Goal: Information Seeking & Learning: Compare options

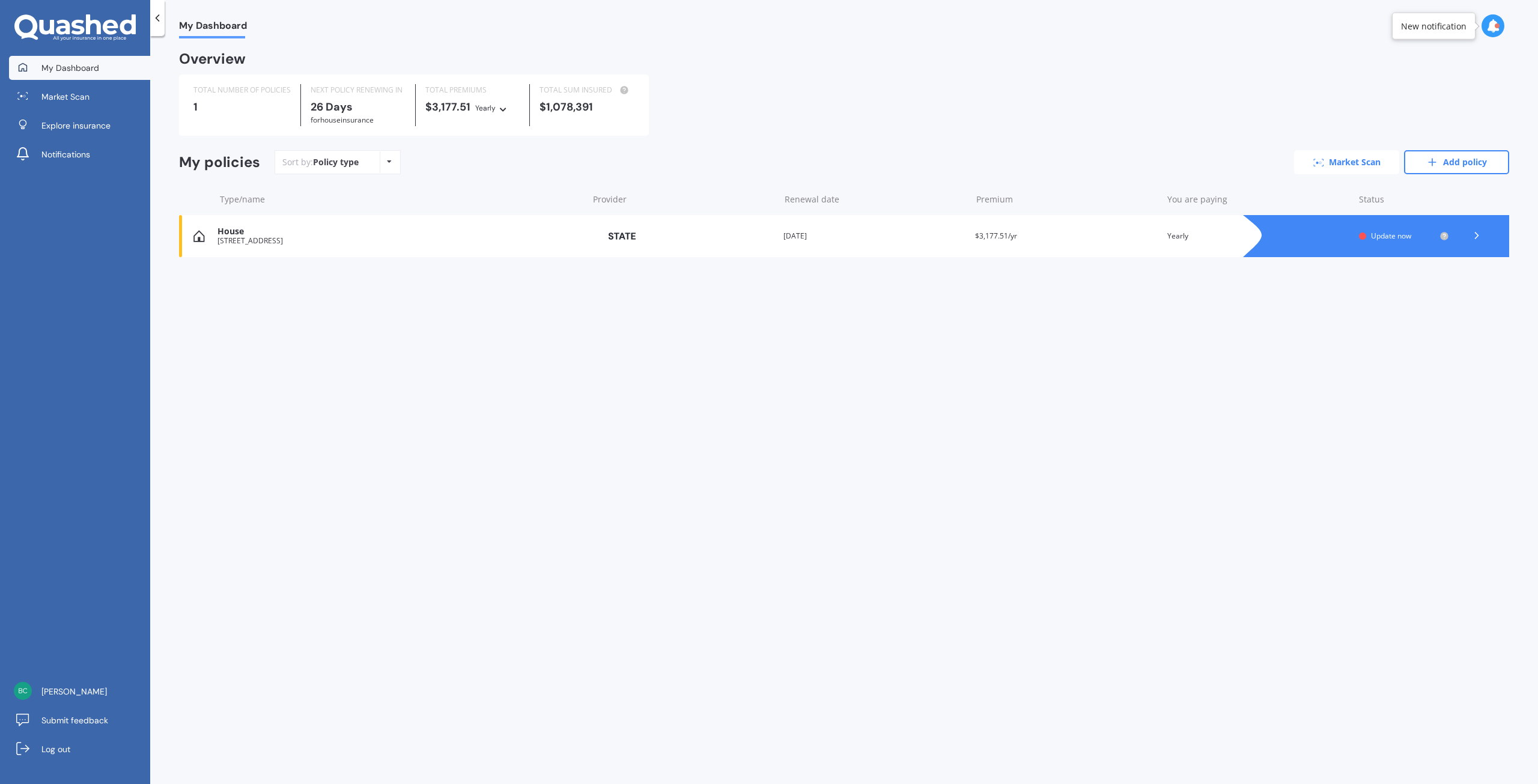
click at [1347, 162] on link "Market Scan" at bounding box center [1347, 162] width 105 height 24
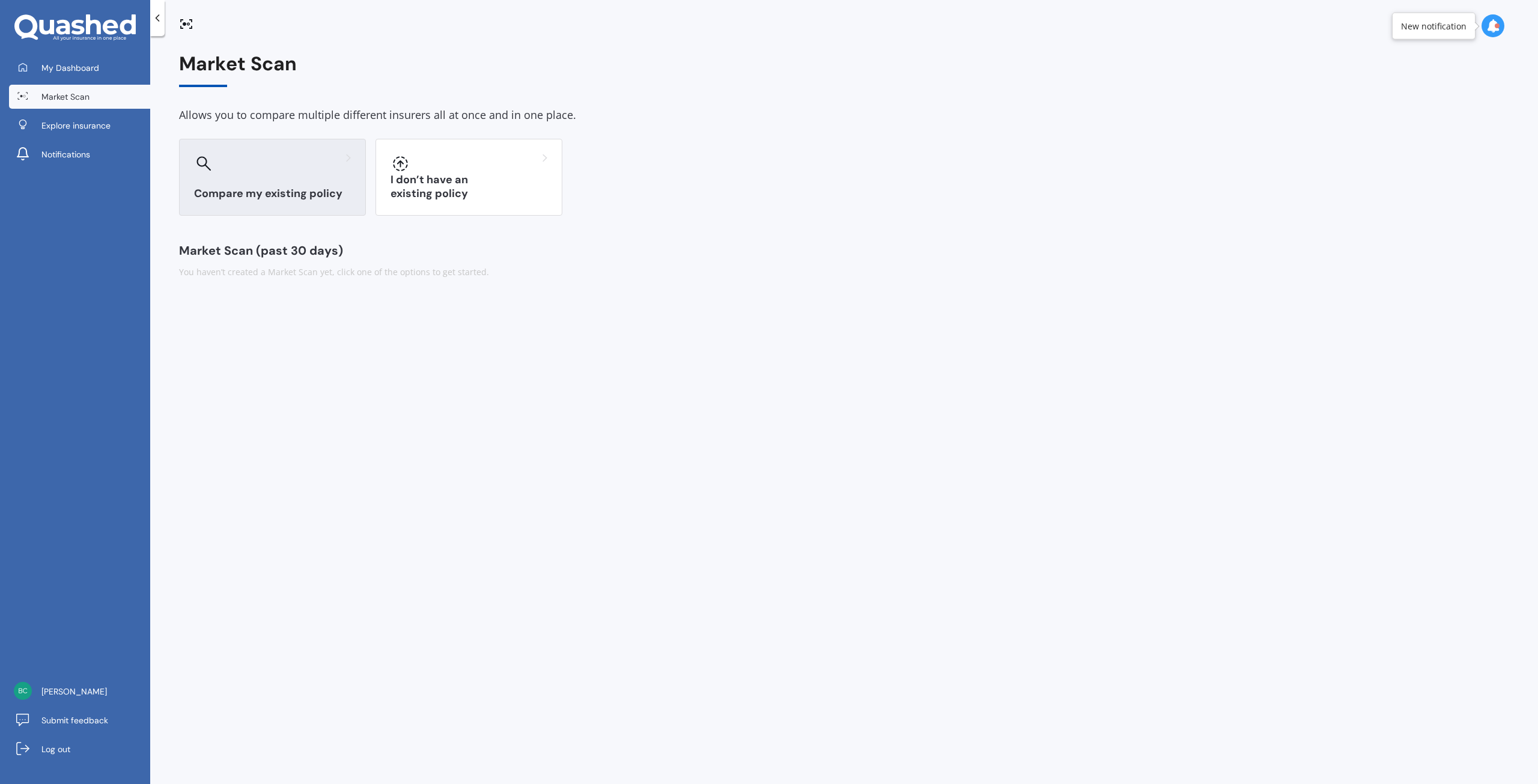
click at [258, 179] on div "Compare my existing policy" at bounding box center [272, 177] width 187 height 77
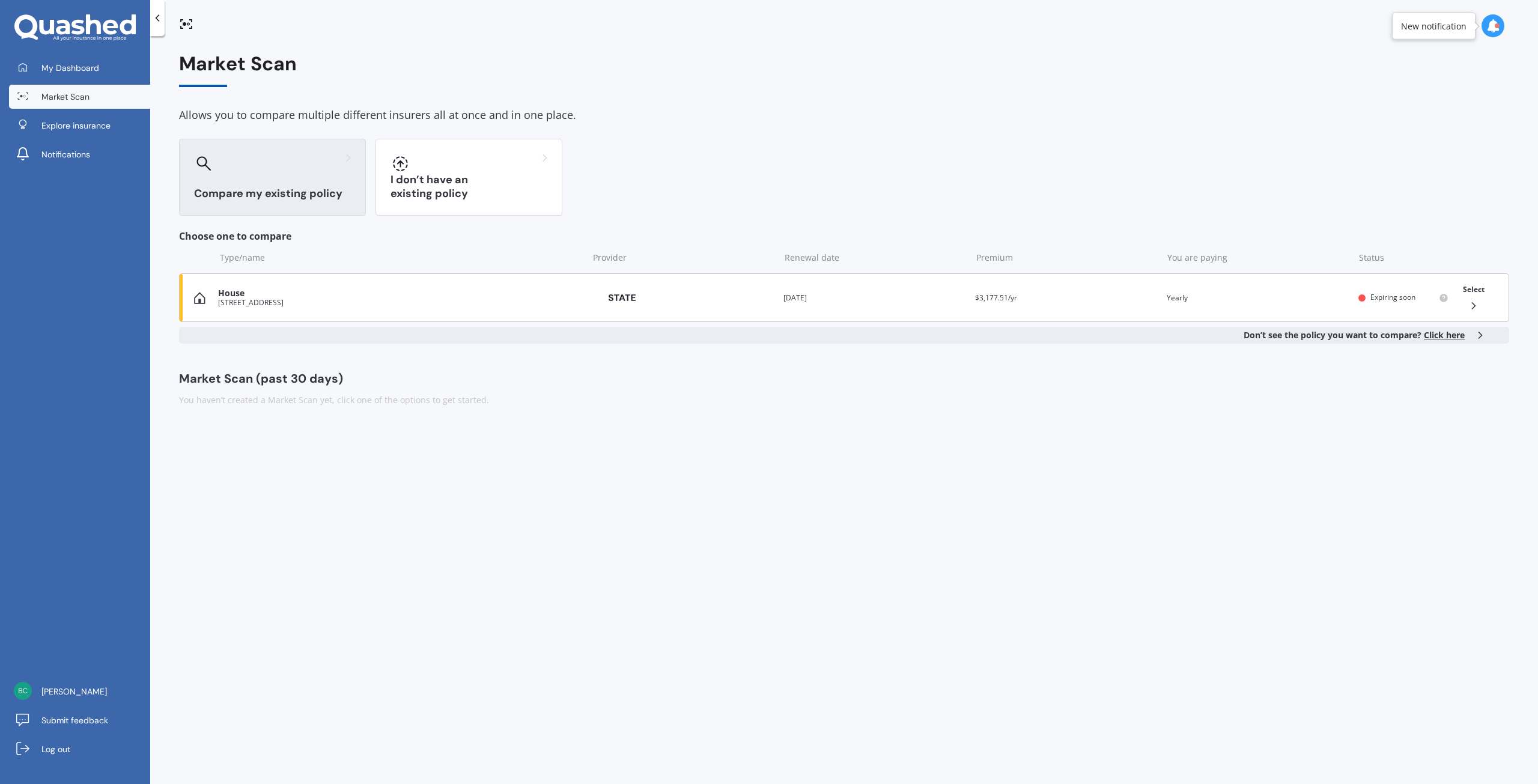
click at [562, 300] on div "[STREET_ADDRESS]" at bounding box center [400, 303] width 364 height 8
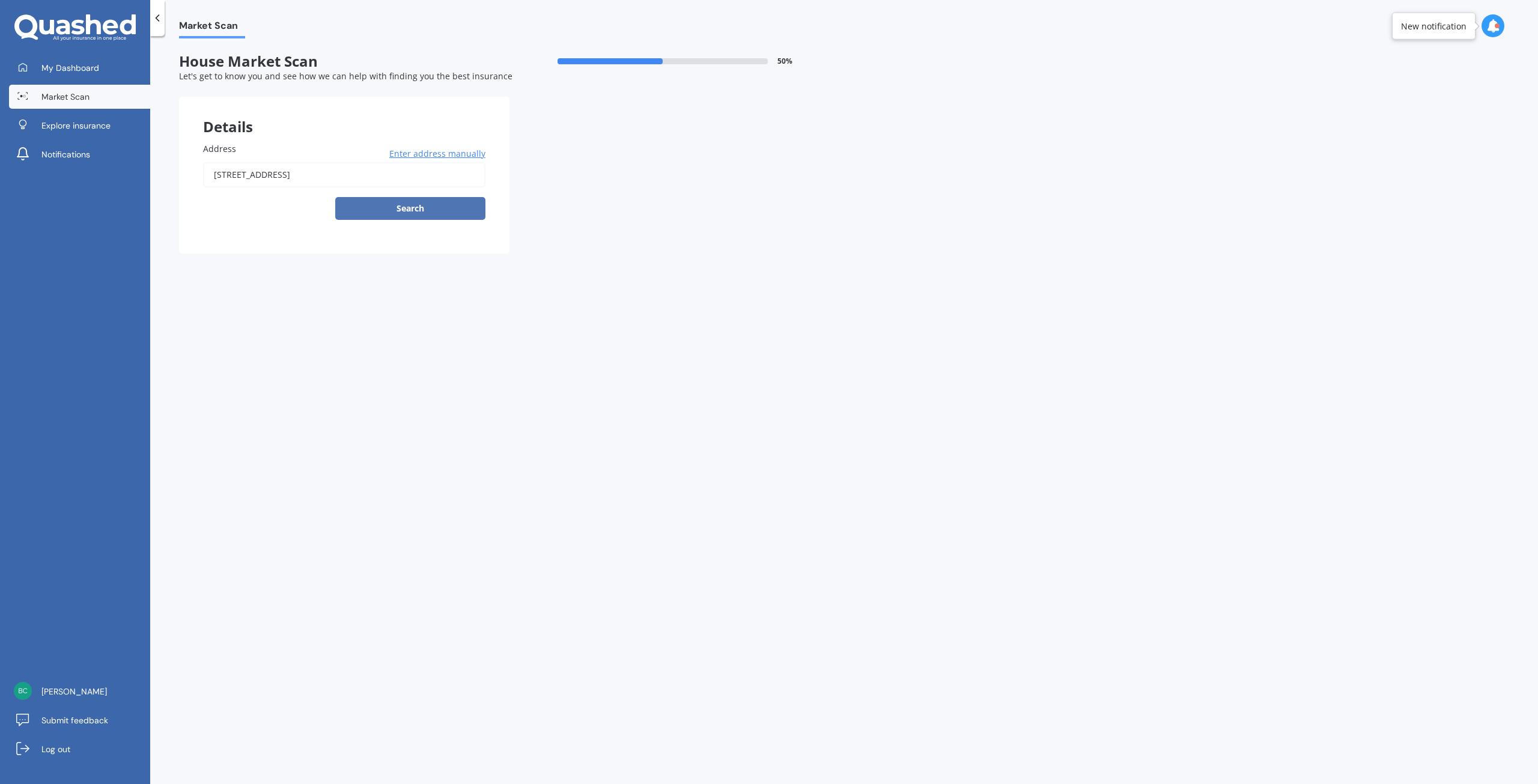
click at [449, 208] on button "Search" at bounding box center [410, 209] width 150 height 23
type input "[STREET_ADDRESS]"
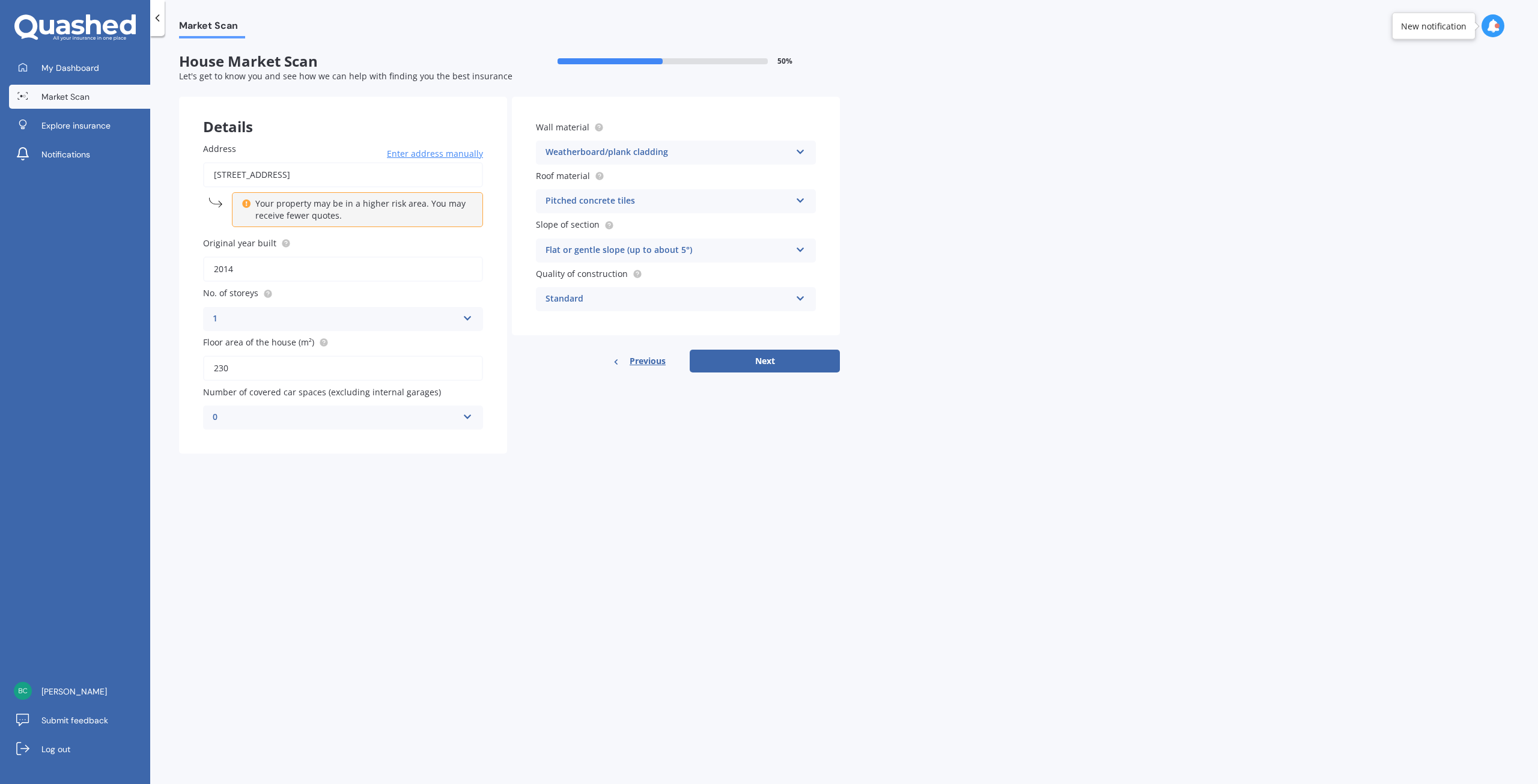
click at [801, 152] on icon at bounding box center [800, 149] width 10 height 8
click at [640, 327] on span "Weatherboard/plank cladding" at bounding box center [607, 326] width 123 height 12
click at [803, 200] on icon at bounding box center [800, 198] width 10 height 8
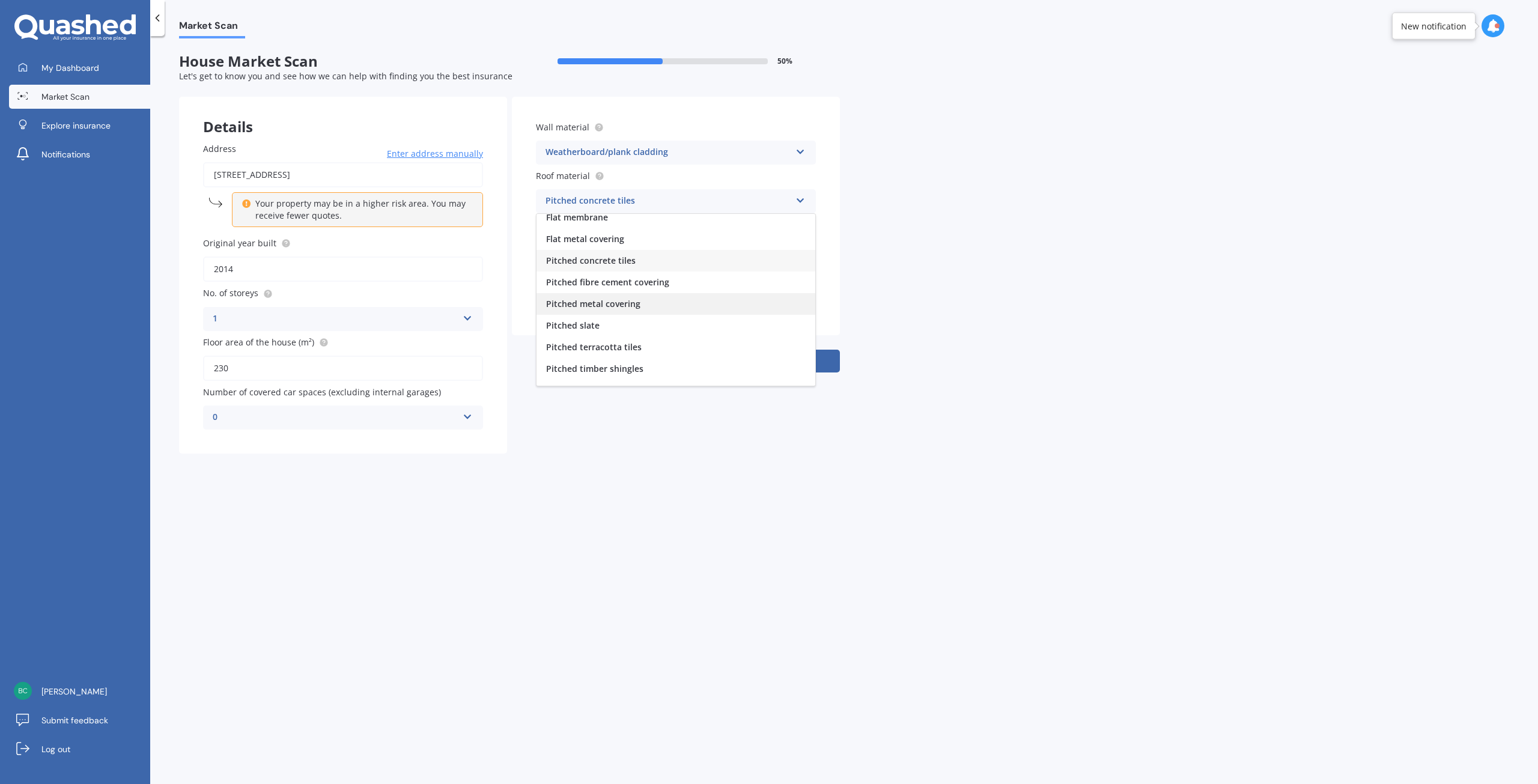
scroll to position [44, 0]
click at [616, 287] on span "Pitched metal covering" at bounding box center [593, 288] width 94 height 12
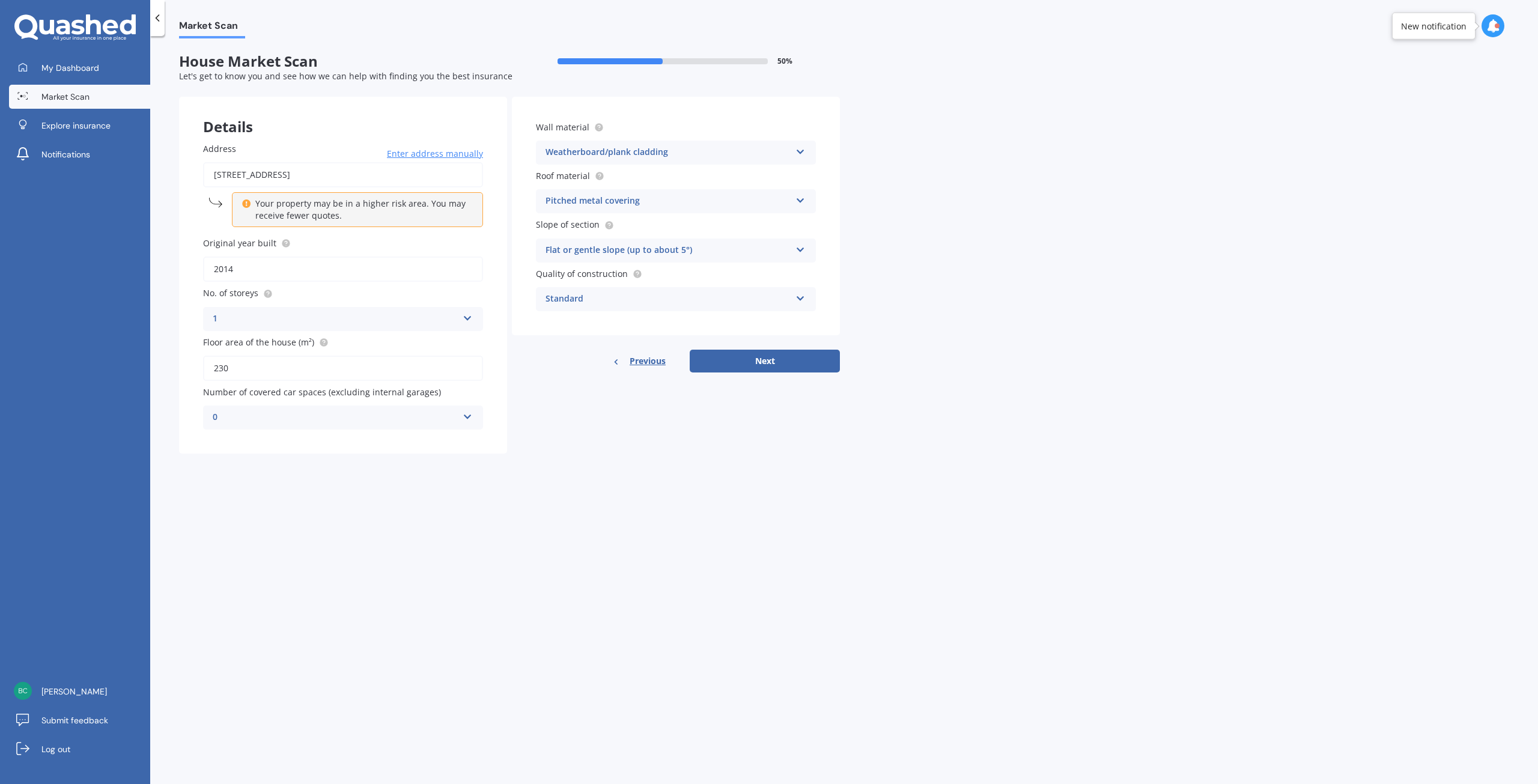
click at [799, 246] on icon at bounding box center [800, 247] width 10 height 8
click at [648, 272] on span "Flat or gentle slope (up to about 5°)" at bounding box center [620, 273] width 146 height 12
click at [799, 299] on icon at bounding box center [800, 296] width 10 height 8
click at [610, 346] on div "High" at bounding box center [676, 344] width 279 height 22
click at [775, 362] on button "Next" at bounding box center [764, 361] width 150 height 23
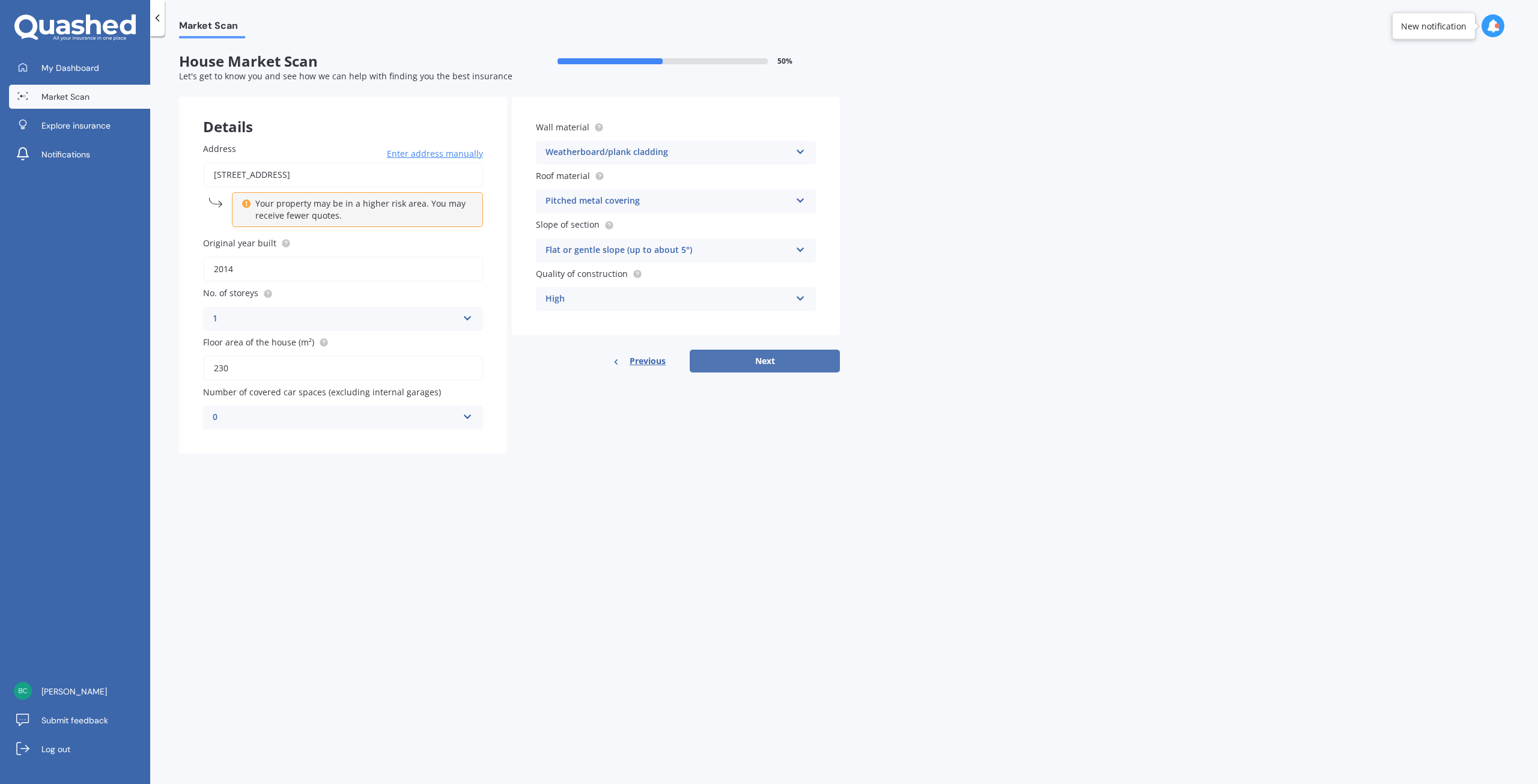
select select "28"
select select "07"
select select "1963"
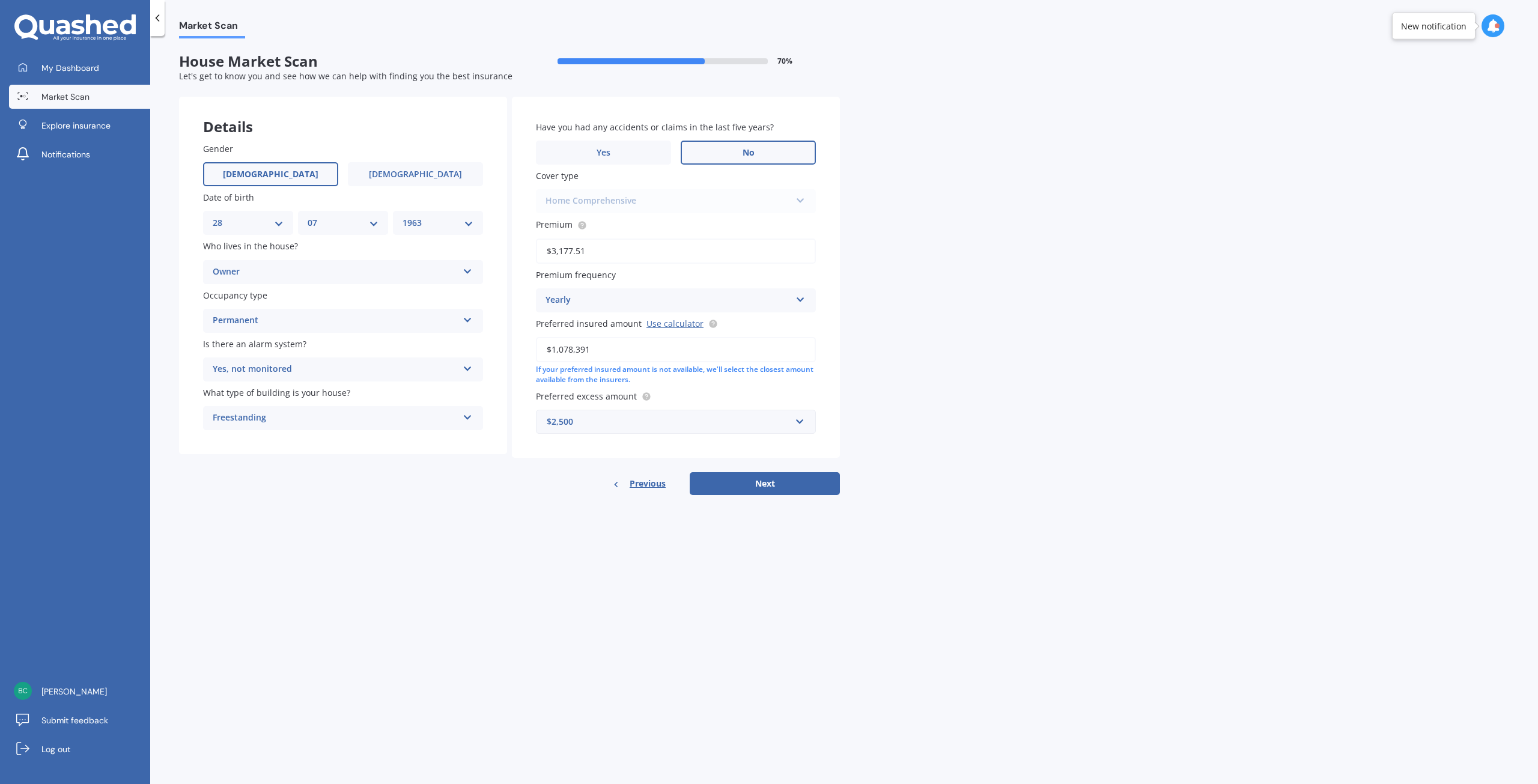
click at [745, 162] on label "No" at bounding box center [747, 152] width 135 height 24
click at [0, 0] on input "No" at bounding box center [0, 0] width 0 height 0
click at [801, 203] on div "Home Comprehensive Home Essentials Home Comprehensive" at bounding box center [676, 201] width 280 height 24
click at [631, 200] on div "Home Comprehensive Home Essentials Home Comprehensive" at bounding box center [676, 201] width 280 height 24
click at [781, 481] on button "Next" at bounding box center [764, 484] width 150 height 23
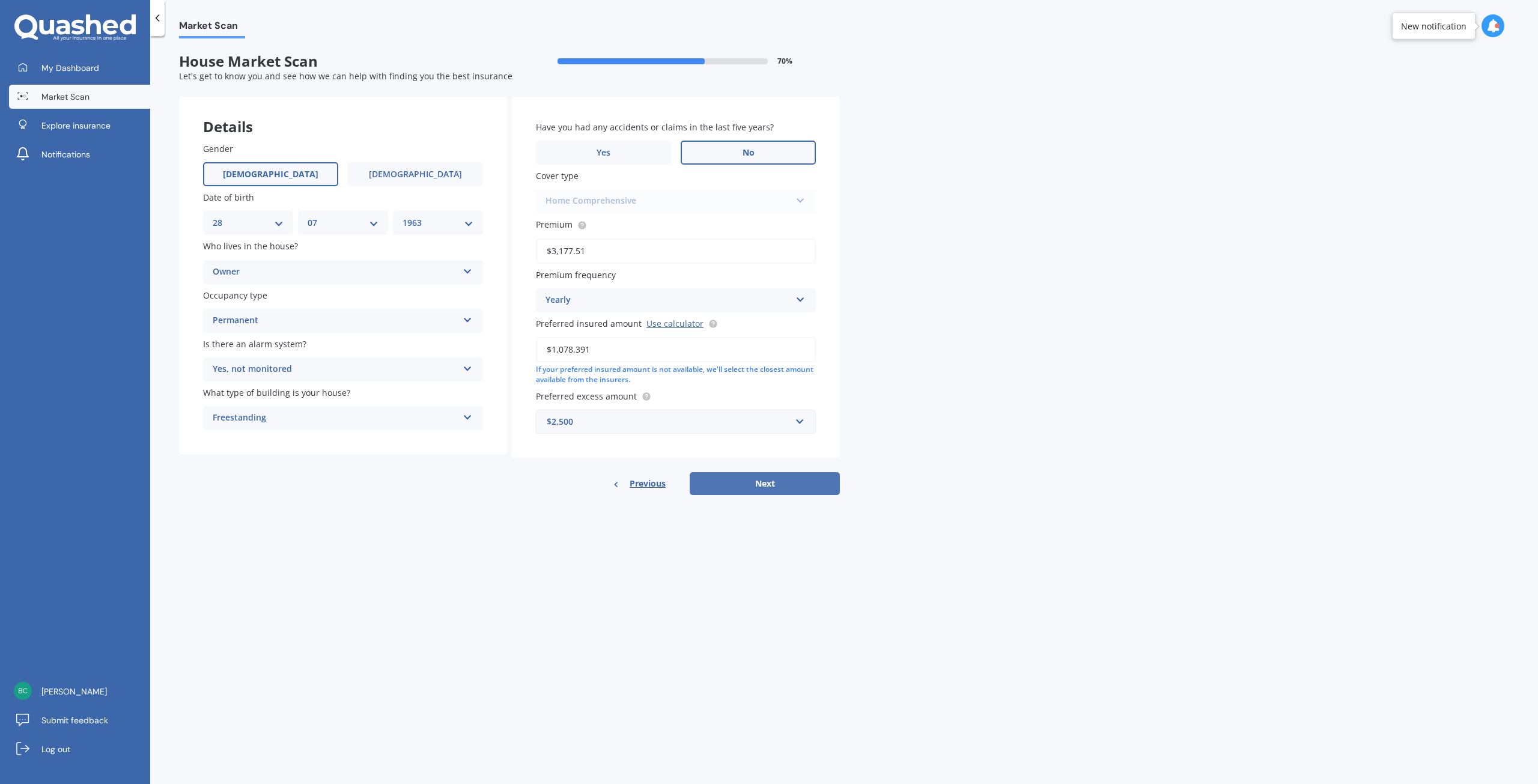
select select "28"
select select "07"
select select "1963"
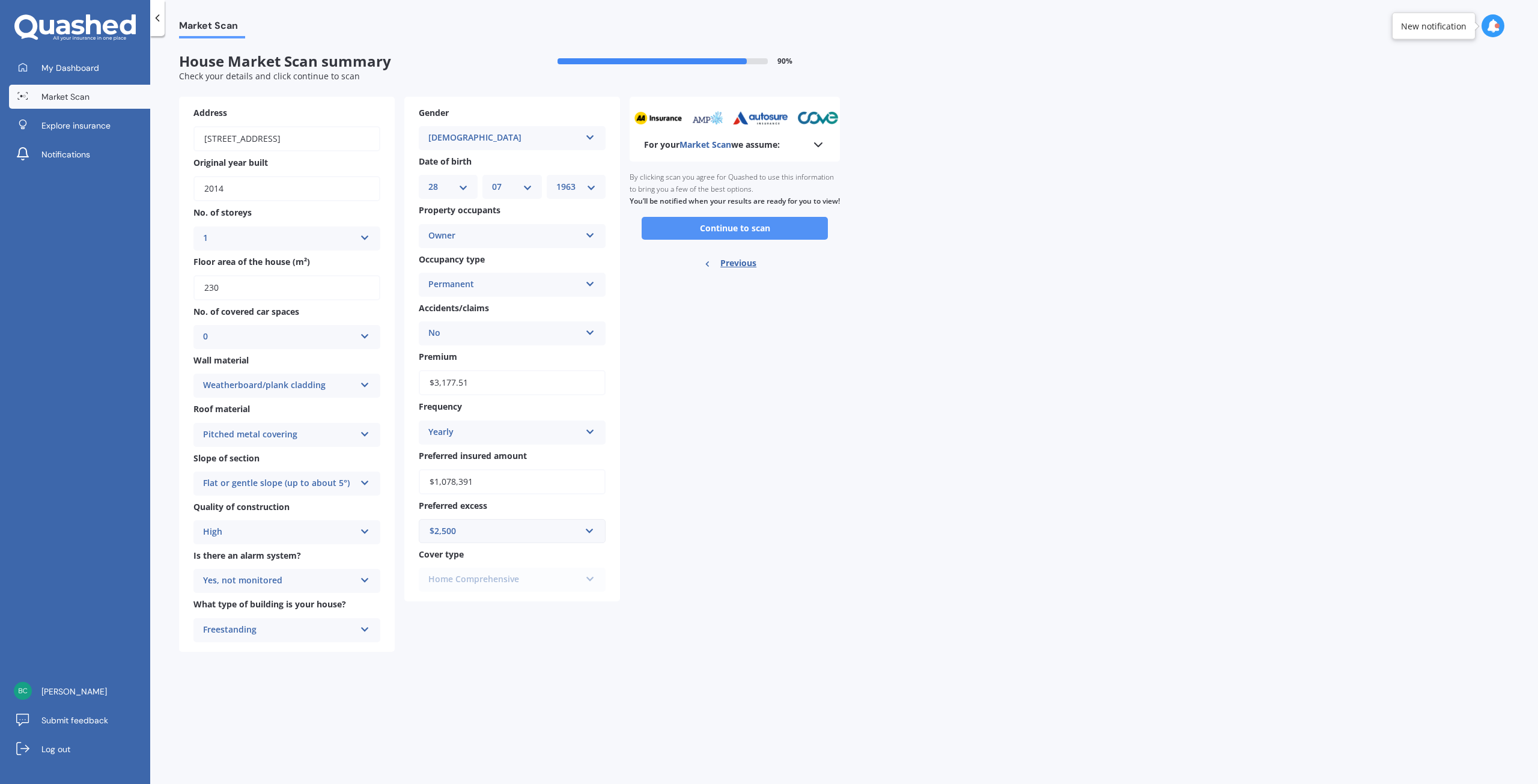
click at [742, 240] on button "Continue to scan" at bounding box center [735, 228] width 186 height 23
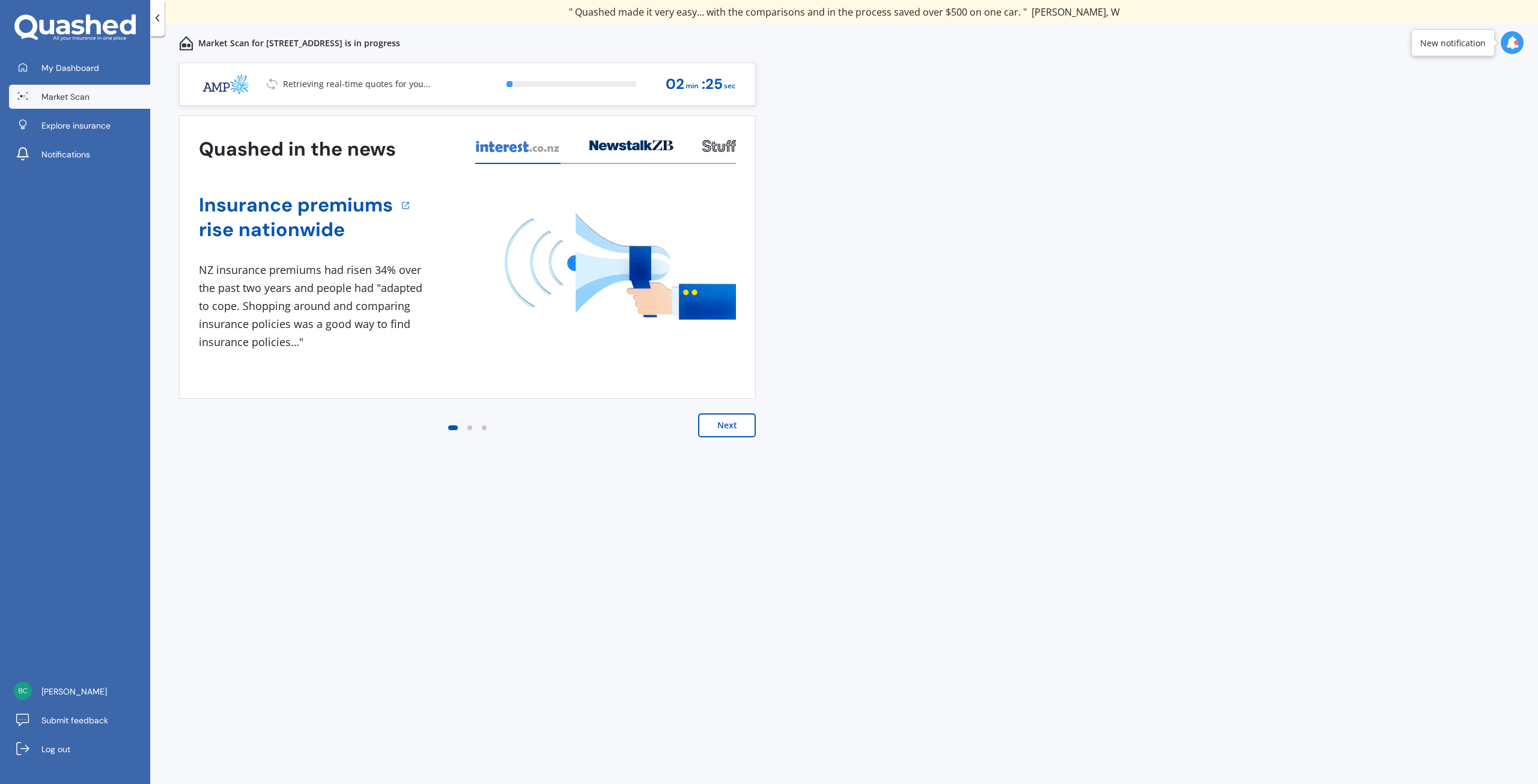
click at [735, 426] on button "Next" at bounding box center [727, 424] width 58 height 24
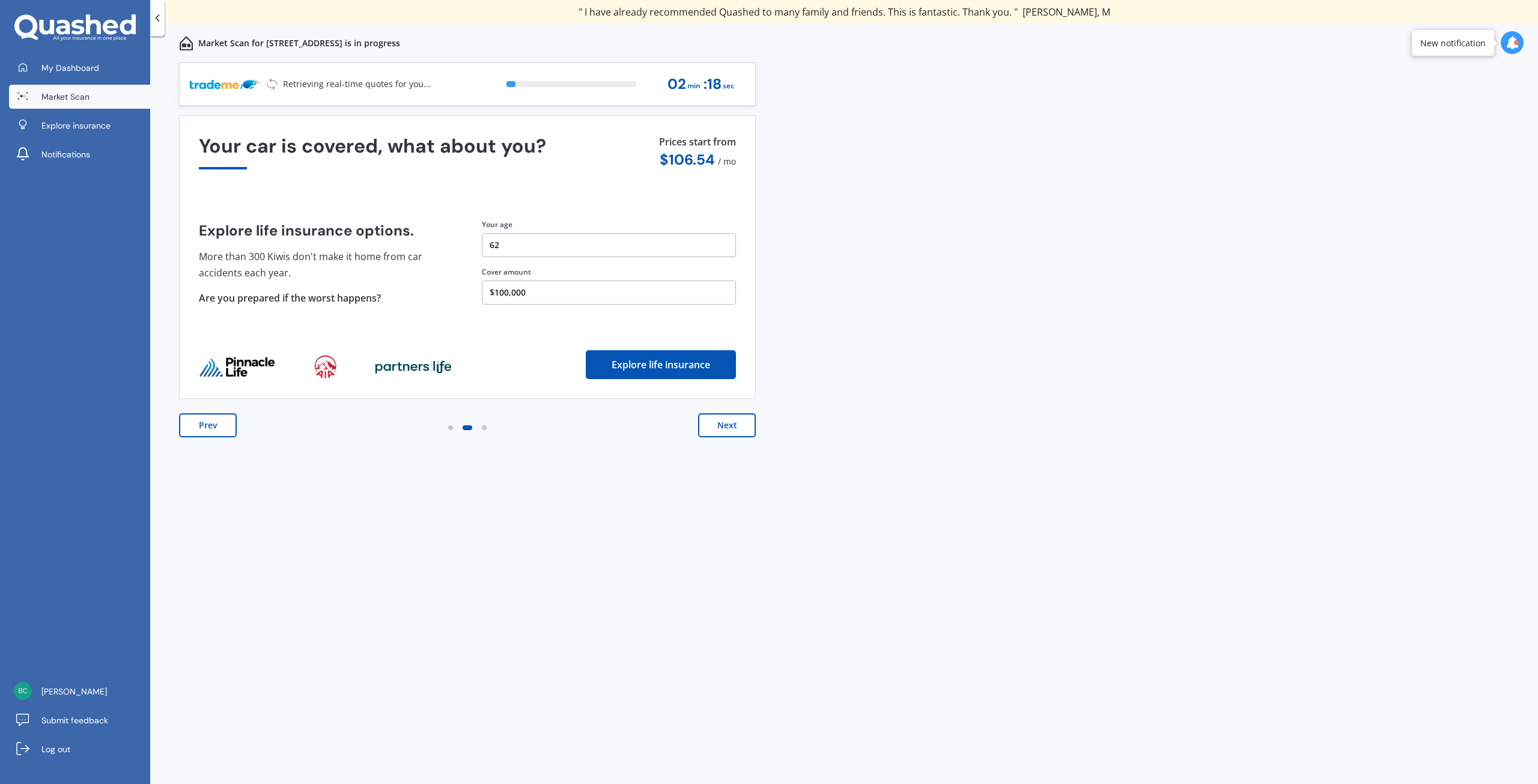
click at [735, 427] on button "Next" at bounding box center [727, 424] width 58 height 24
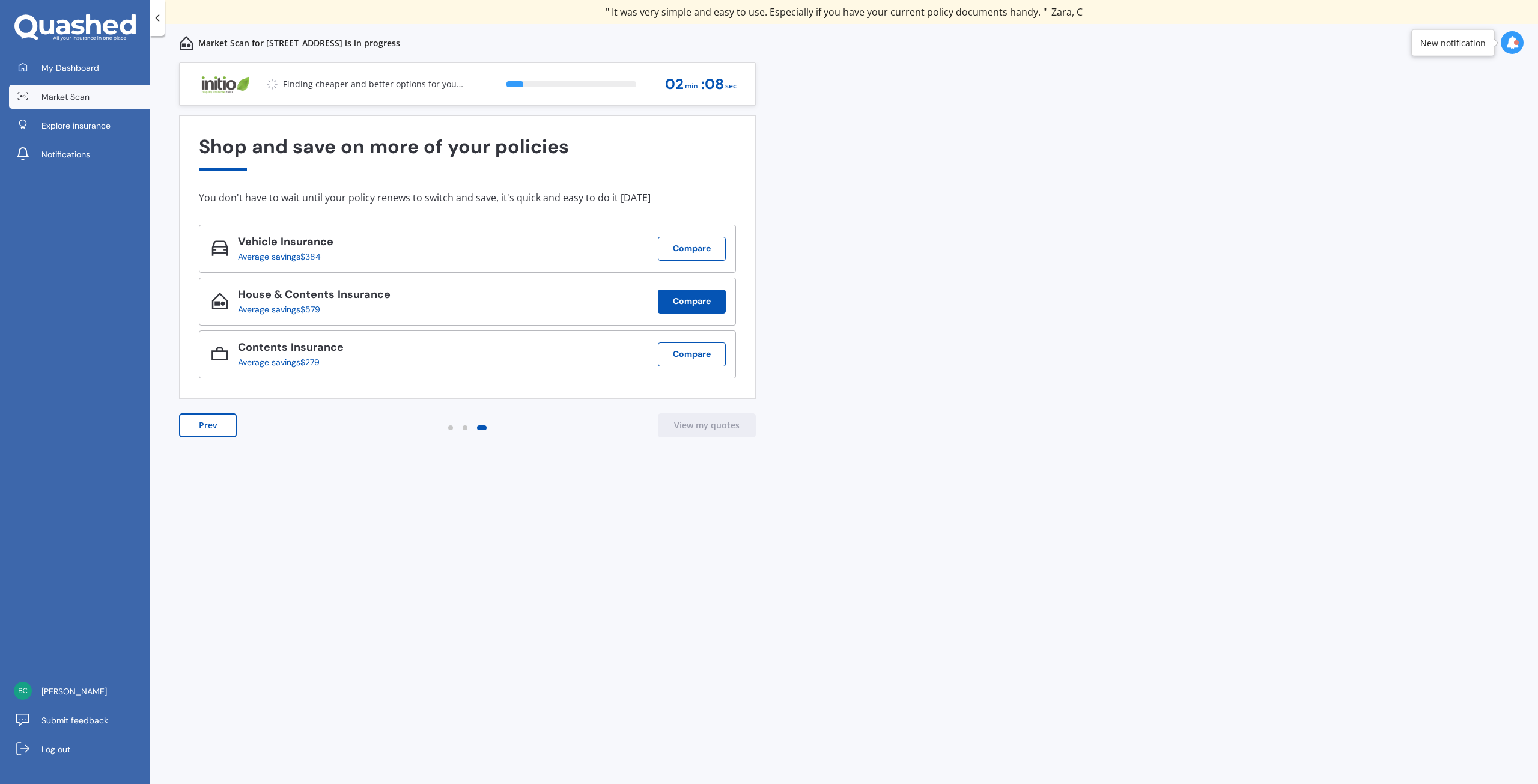
click at [709, 307] on button "Compare" at bounding box center [692, 301] width 68 height 24
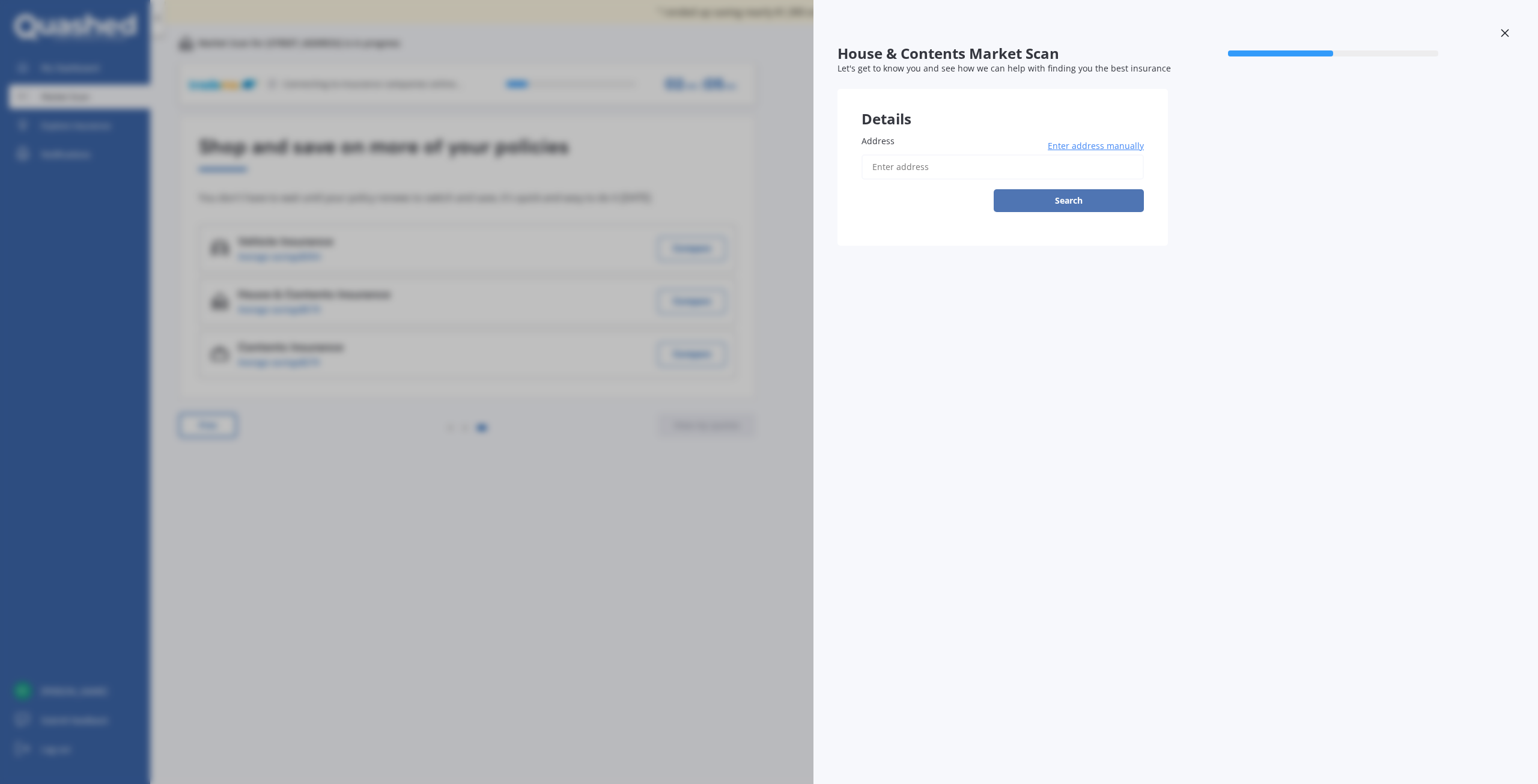
click at [1078, 199] on button "Search" at bounding box center [1069, 201] width 150 height 23
click at [1076, 199] on div "Enter address manually Search" at bounding box center [1002, 183] width 282 height 58
click at [1502, 34] on icon at bounding box center [1505, 32] width 8 height 8
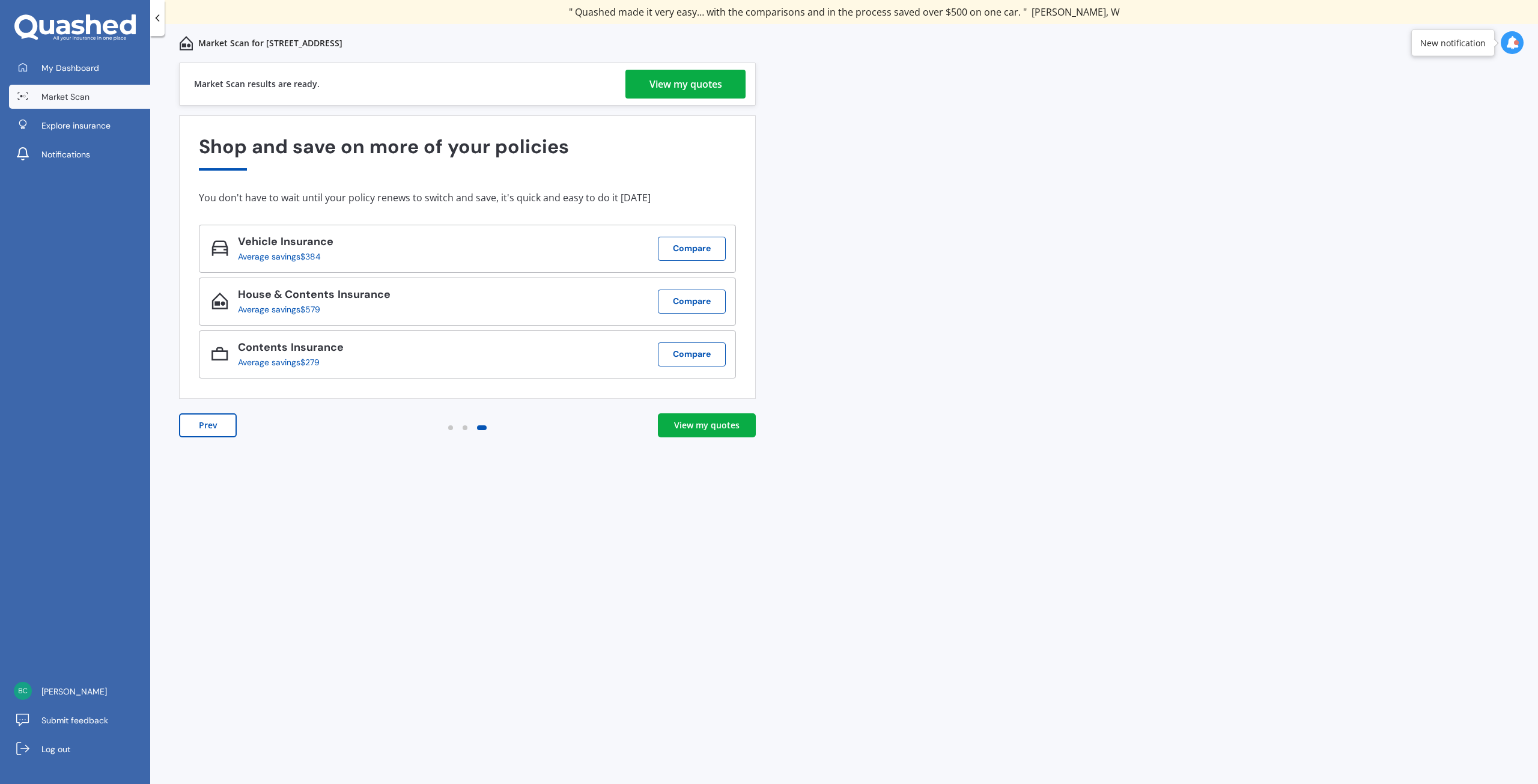
click at [730, 424] on div "View my quotes" at bounding box center [707, 425] width 65 height 12
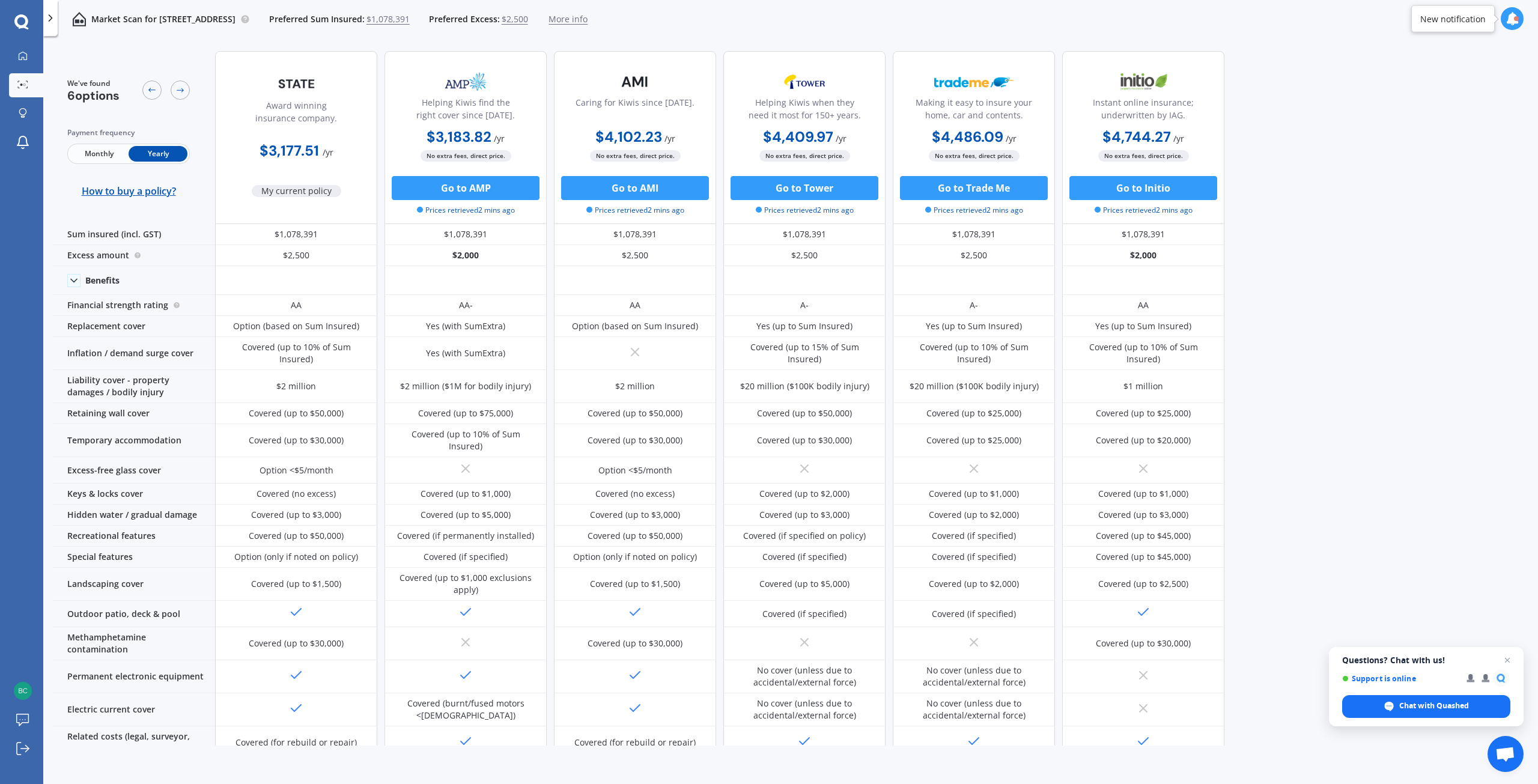
click at [528, 18] on span "$2,500" at bounding box center [515, 19] width 26 height 12
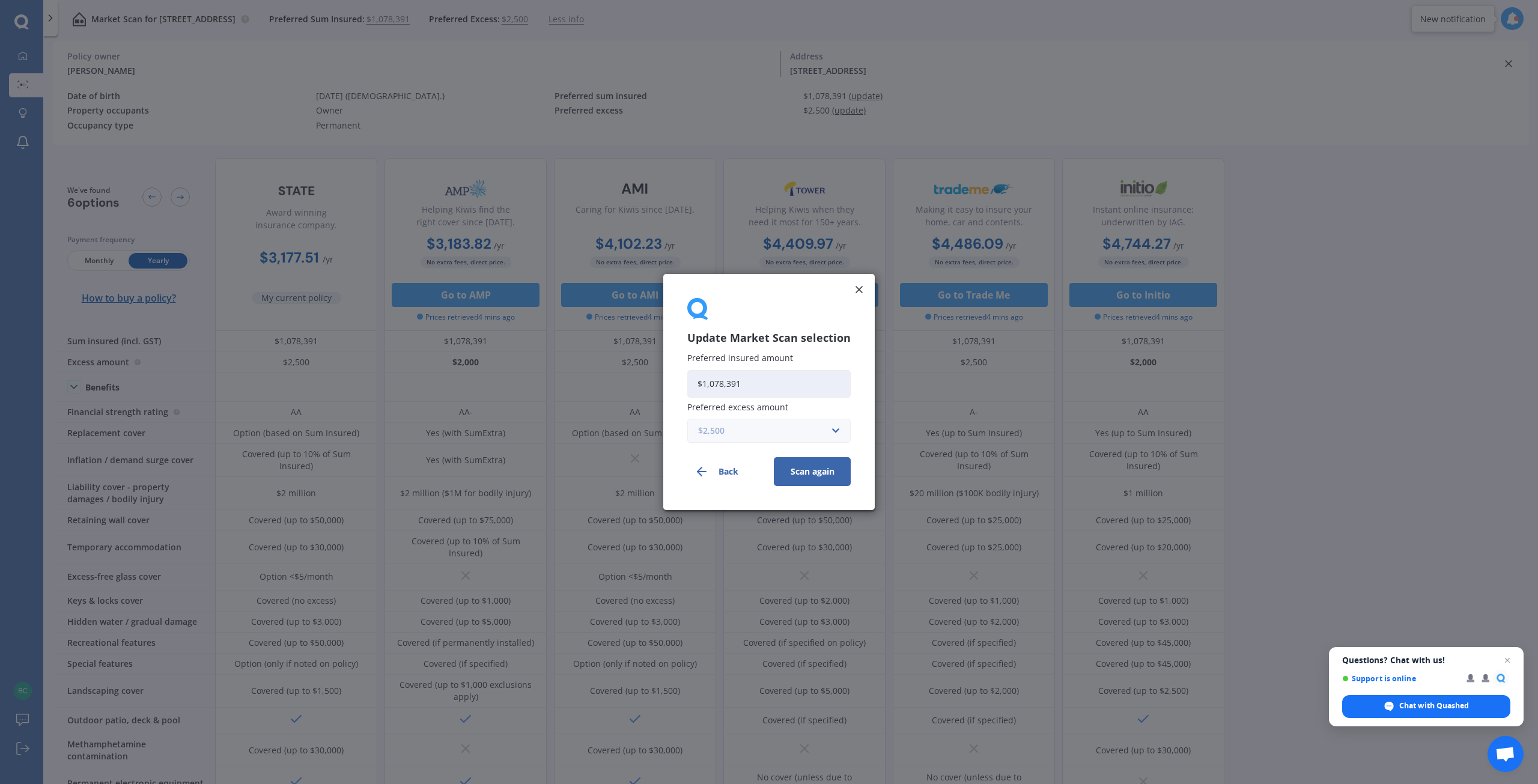
click at [836, 426] on input "text" at bounding box center [765, 431] width 153 height 23
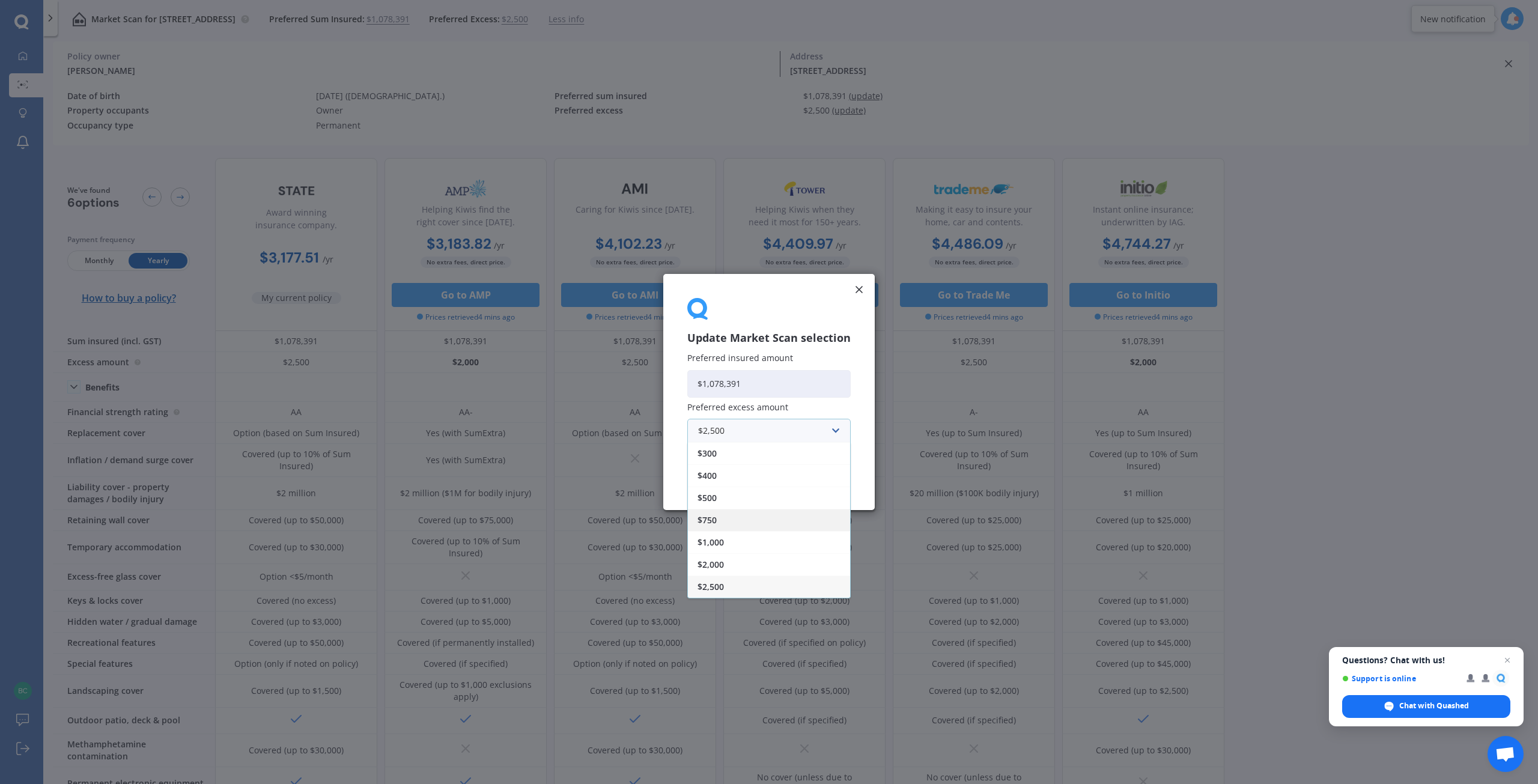
click at [738, 513] on div "$750" at bounding box center [769, 519] width 163 height 22
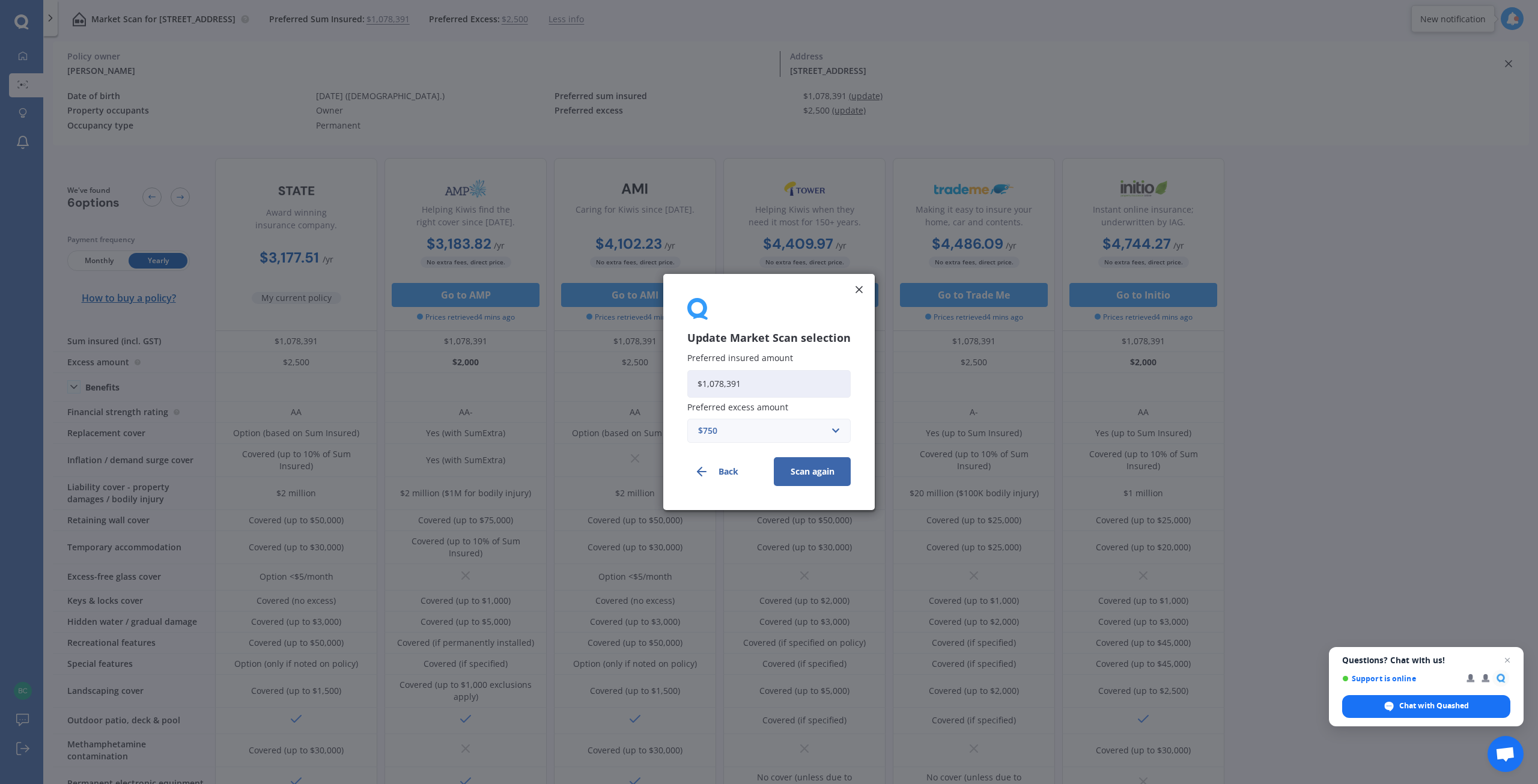
click at [804, 474] on button "Scan again" at bounding box center [812, 471] width 77 height 28
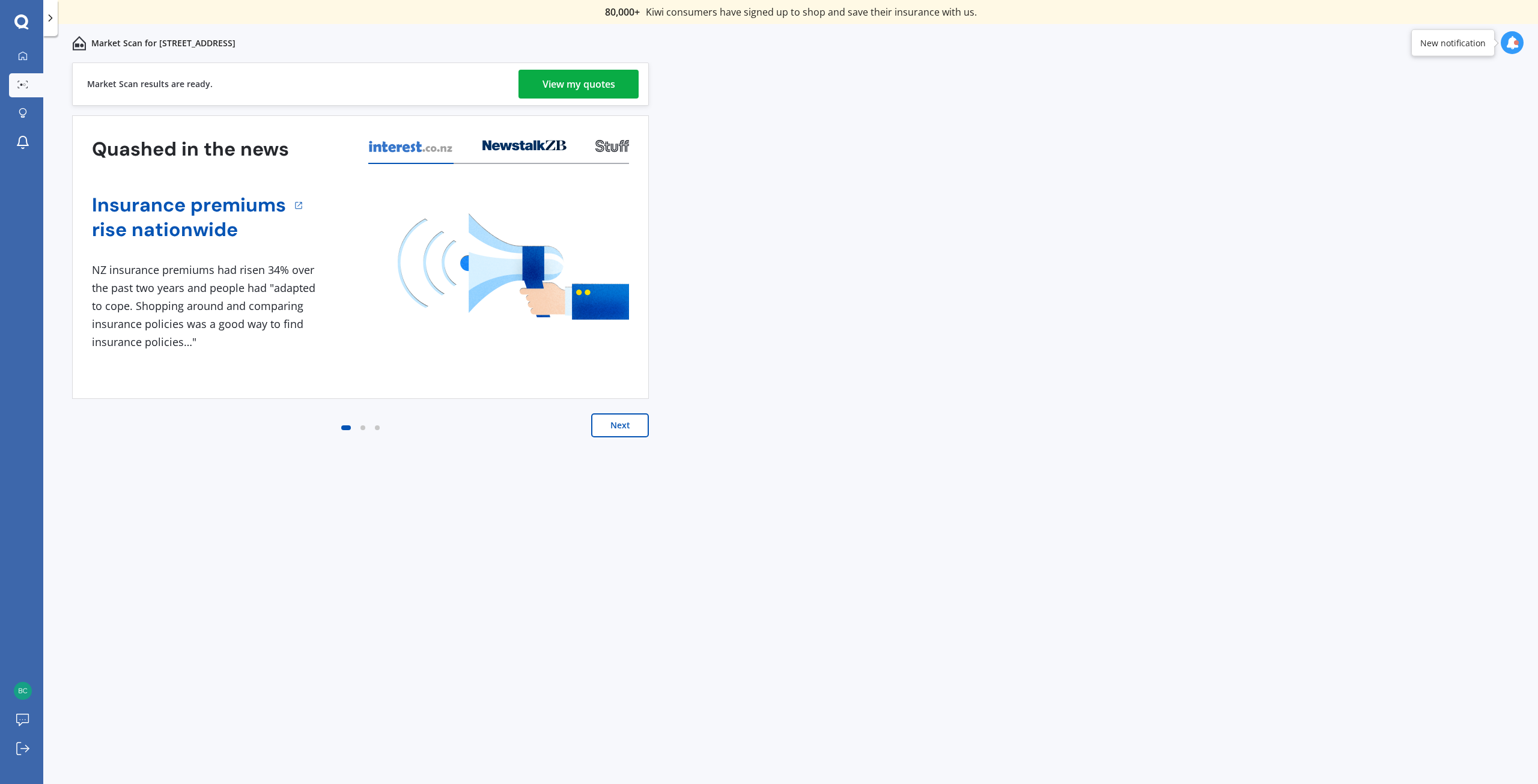
click at [606, 78] on div "View my quotes" at bounding box center [579, 83] width 72 height 28
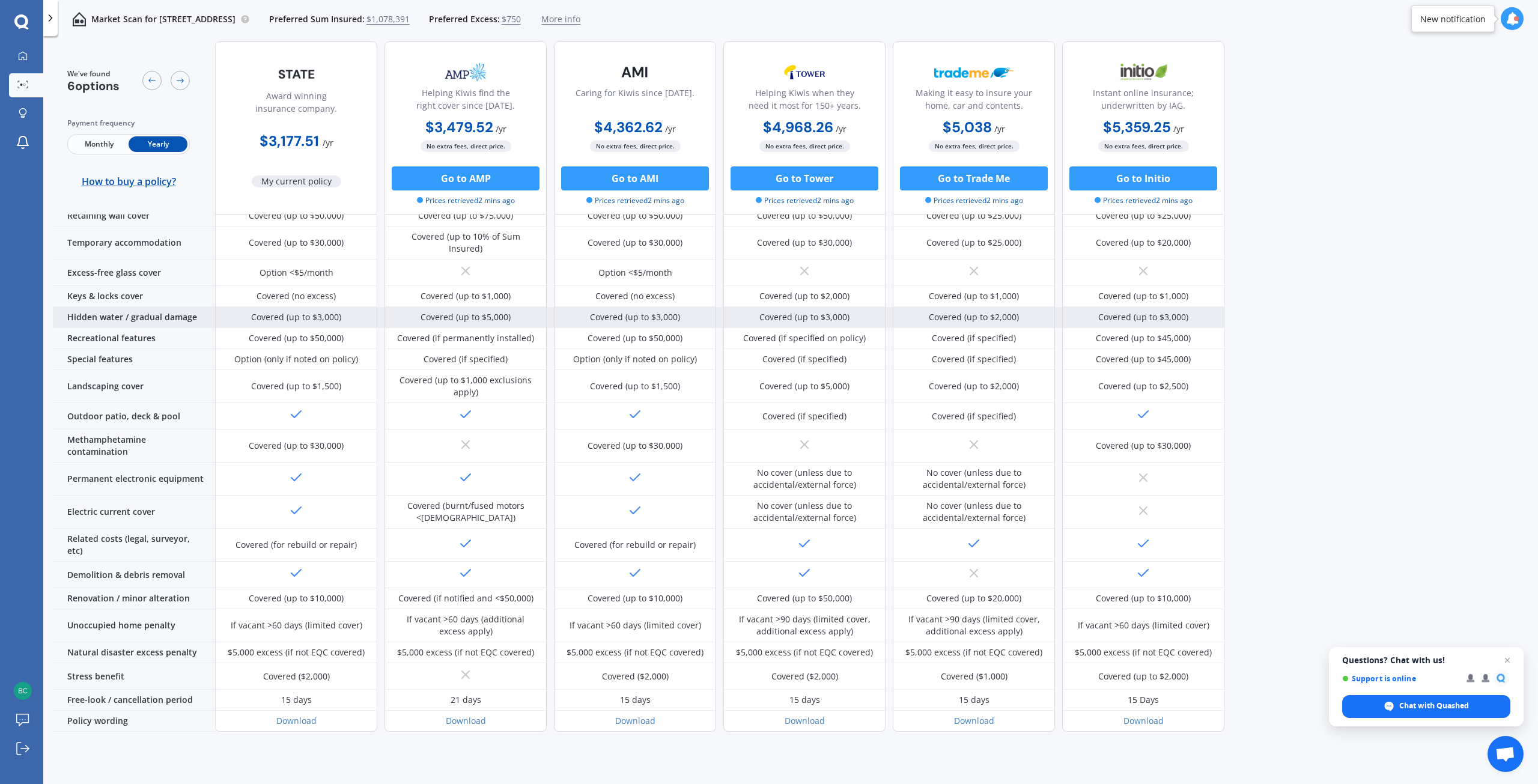
scroll to position [206, 0]
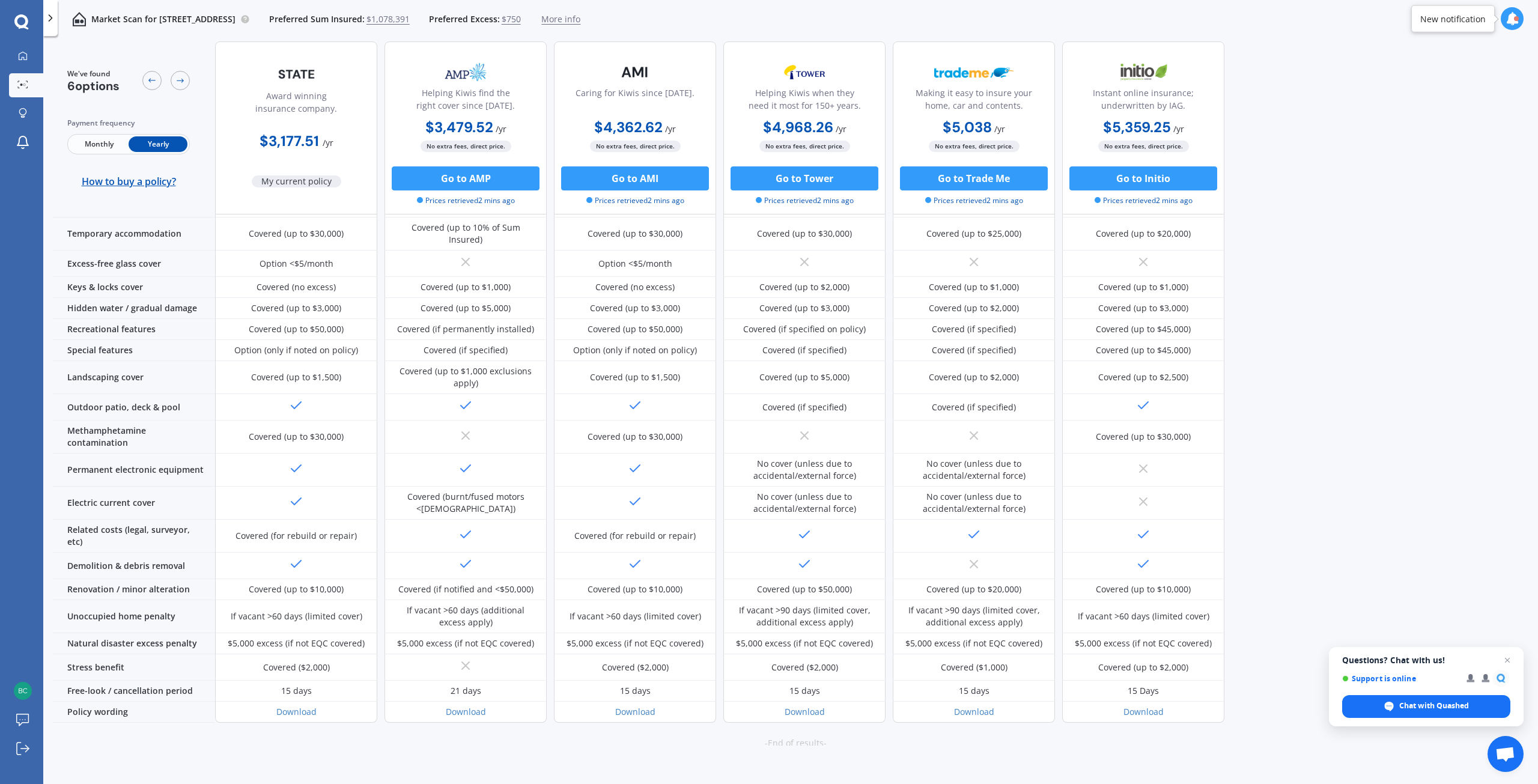
click at [293, 187] on div "Award winning insurance company. $3,177.51 / yr My current policy" at bounding box center [296, 128] width 163 height 173
click at [294, 183] on span "My current policy" at bounding box center [297, 182] width 89 height 12
click at [296, 179] on span "My current policy" at bounding box center [297, 182] width 89 height 12
